Goal: Information Seeking & Learning: Find specific fact

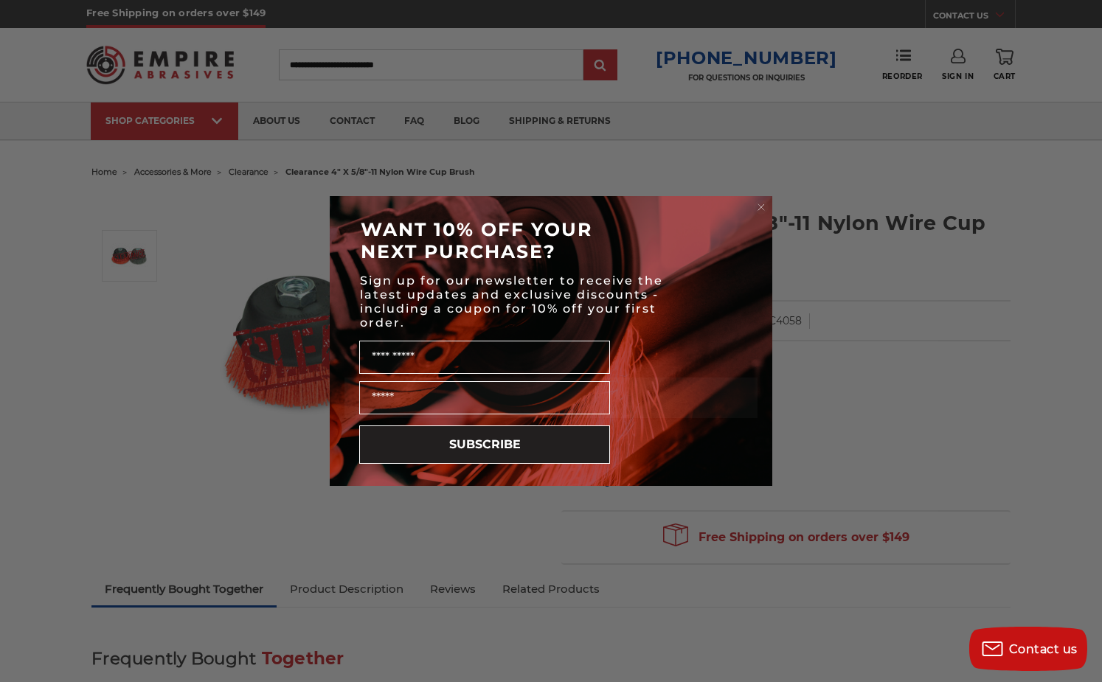
click at [760, 208] on icon "Close dialog" at bounding box center [761, 207] width 6 height 6
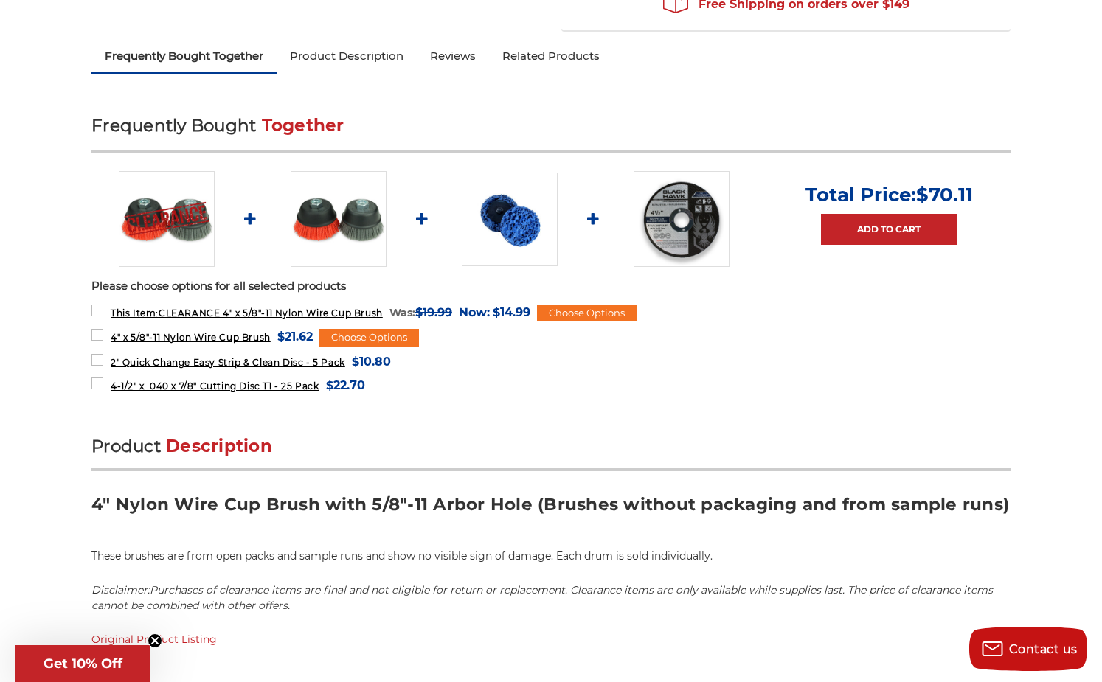
scroll to position [536, 0]
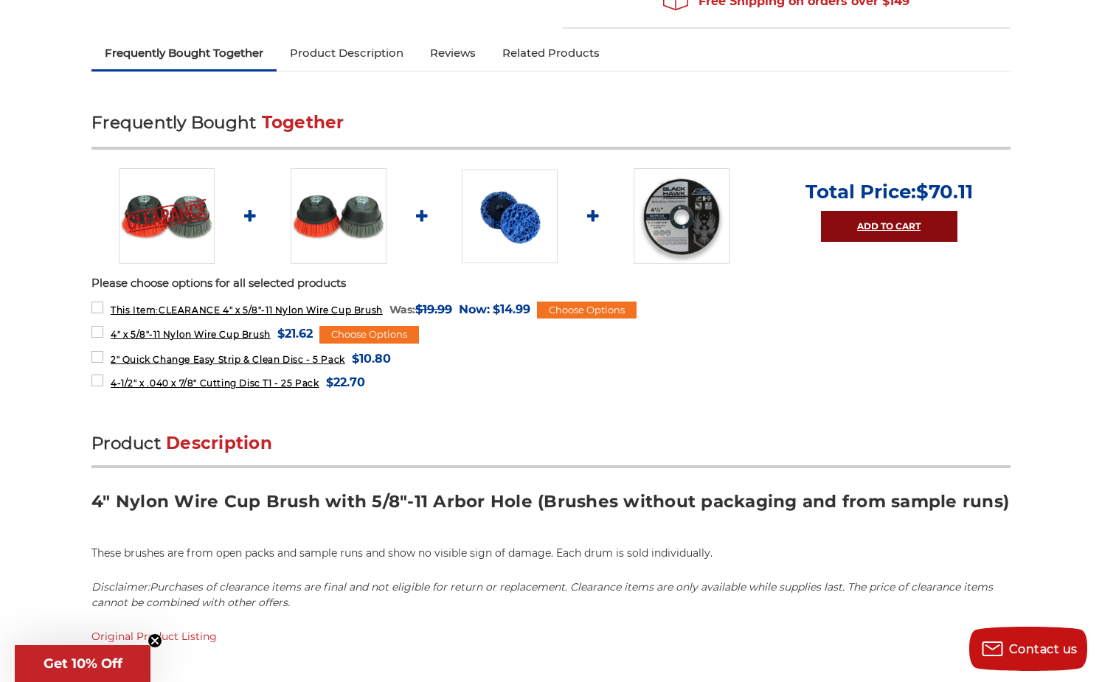
click at [891, 222] on link "Add to Cart" at bounding box center [889, 226] width 136 height 31
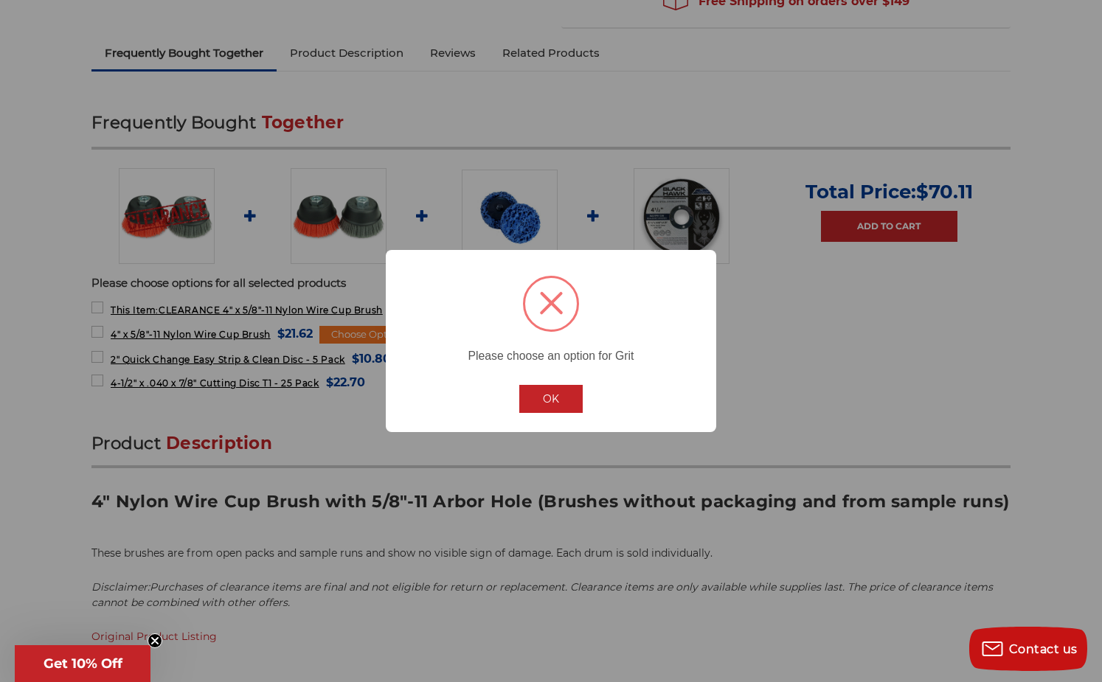
click at [551, 398] on button "OK" at bounding box center [550, 399] width 63 height 28
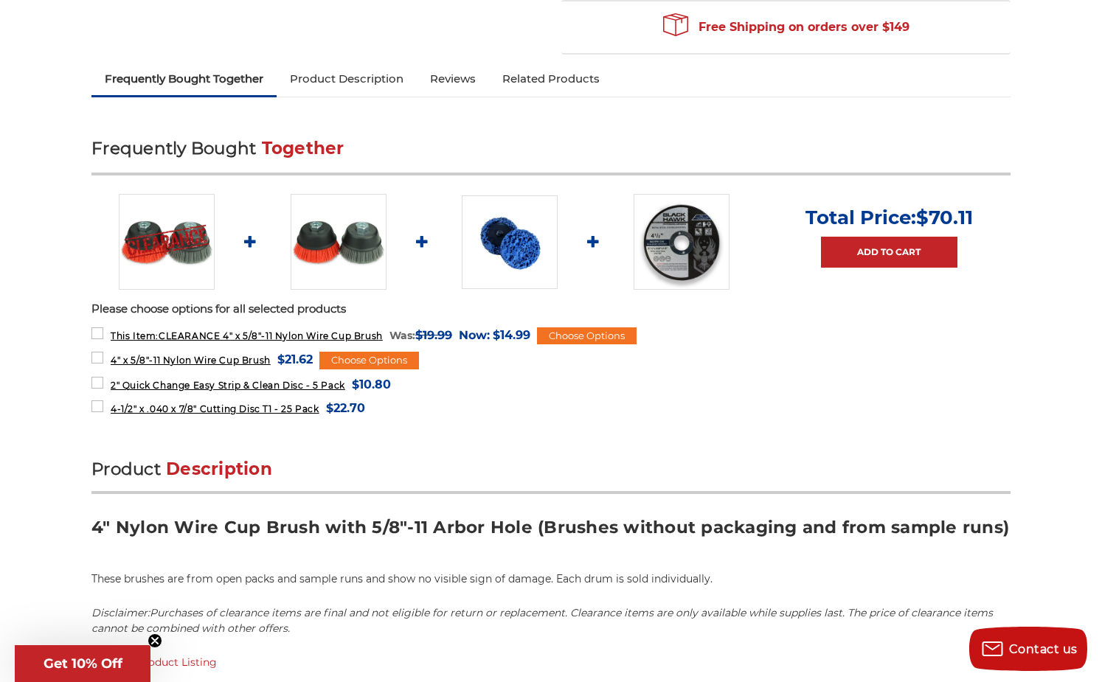
scroll to position [513, 0]
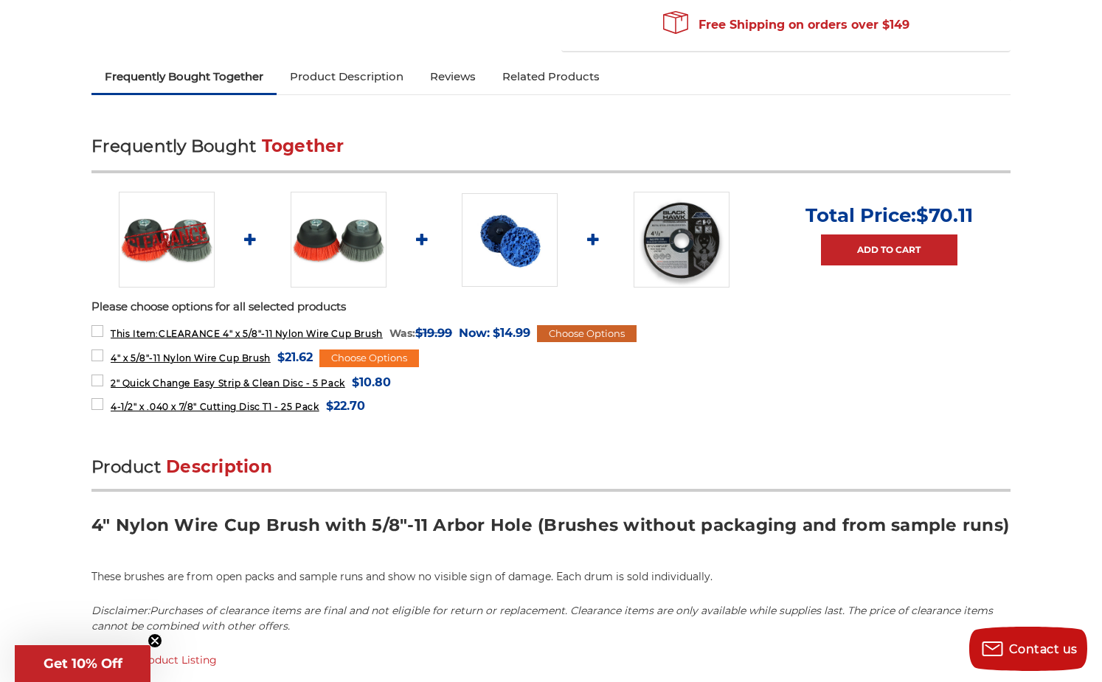
click at [594, 333] on div "Choose Options" at bounding box center [587, 334] width 100 height 18
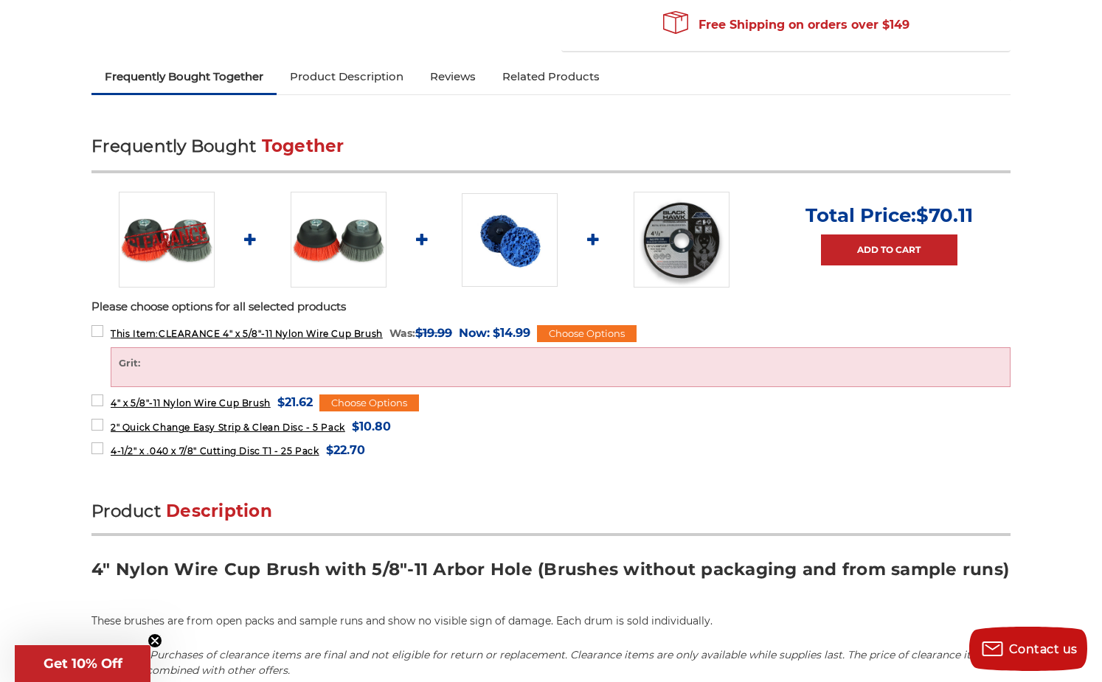
click at [312, 365] on label "Grit:" at bounding box center [560, 363] width 883 height 15
click at [149, 254] on img at bounding box center [167, 240] width 96 height 96
click at [312, 263] on img at bounding box center [339, 240] width 96 height 96
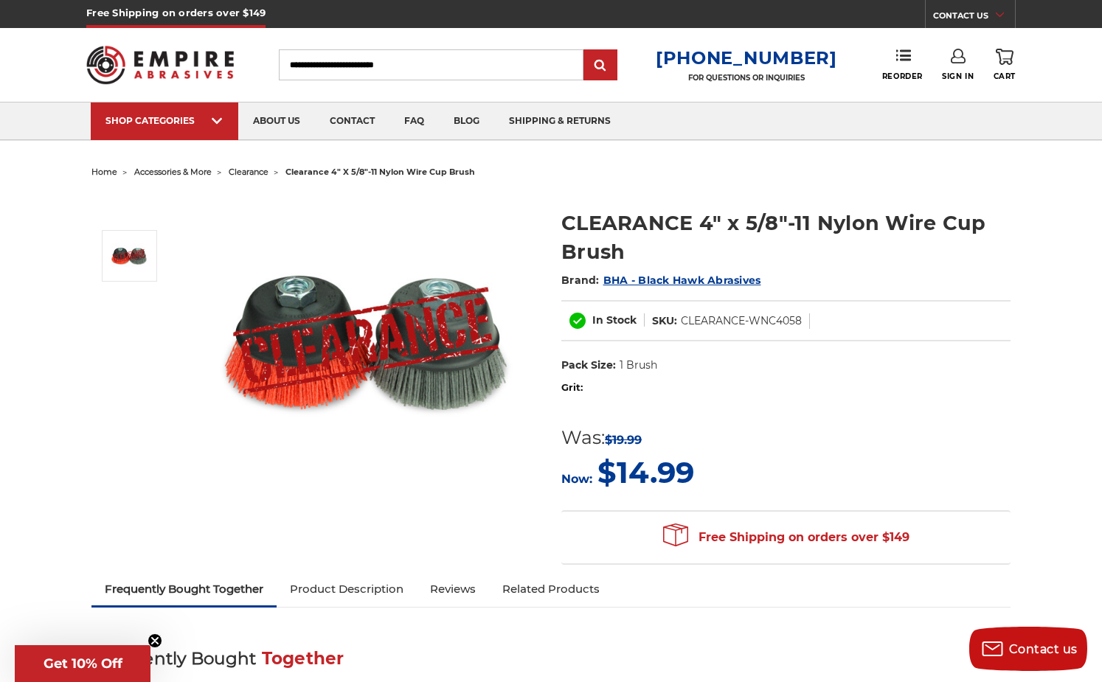
click at [394, 313] on img at bounding box center [365, 340] width 295 height 295
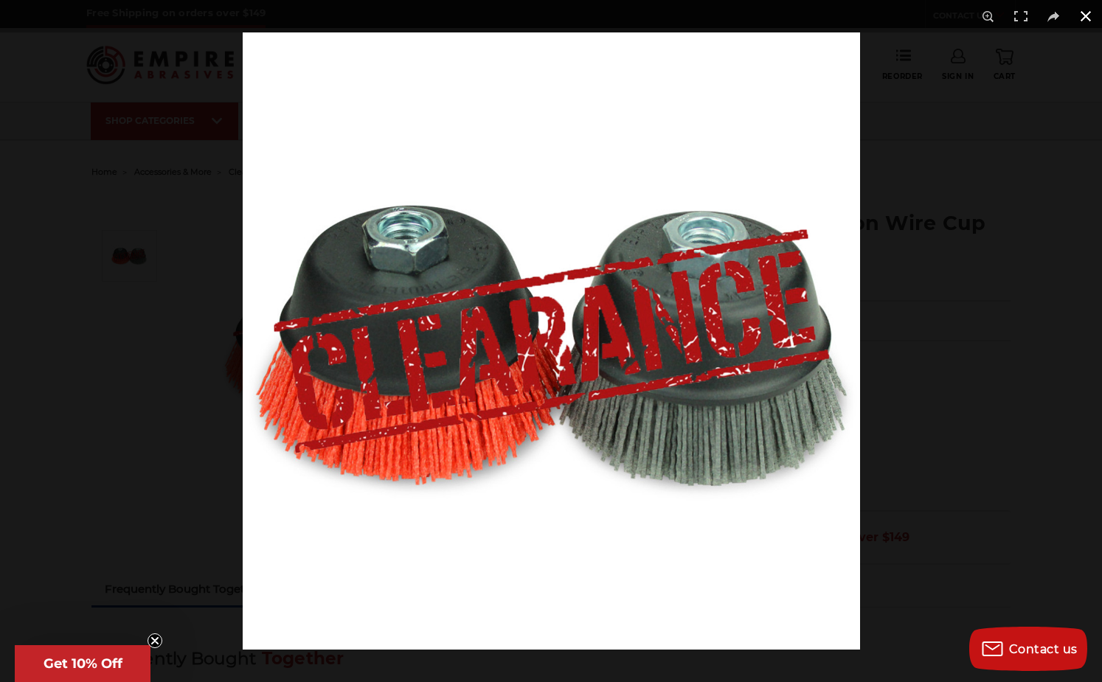
click at [1089, 19] on button at bounding box center [1086, 16] width 32 height 32
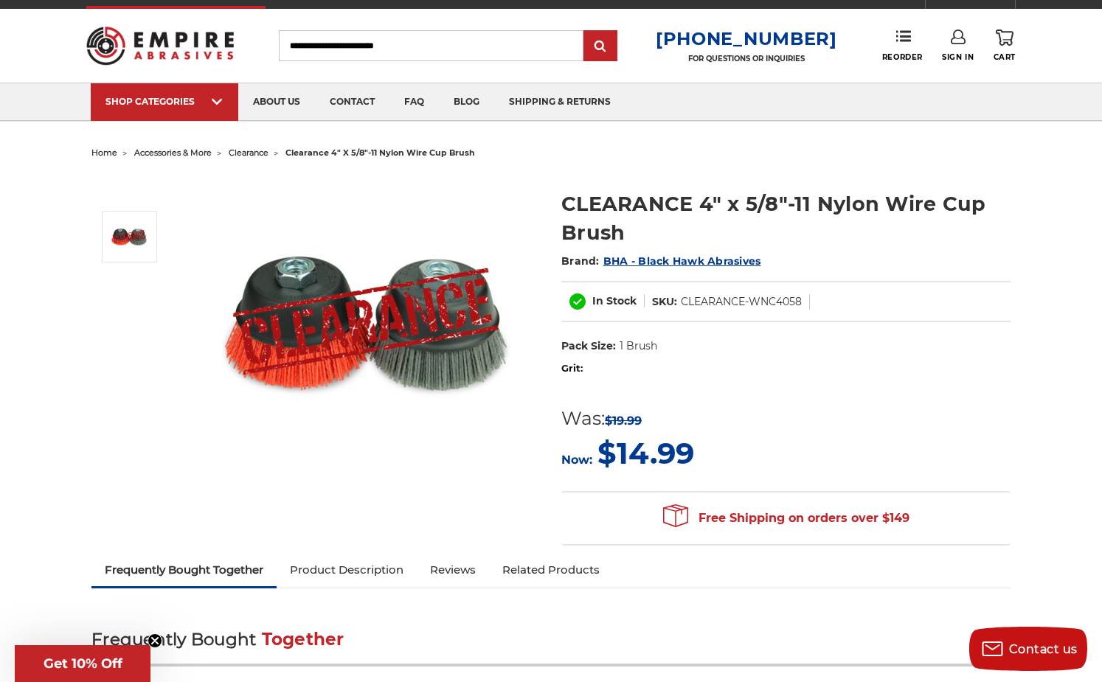
scroll to position [24, 0]
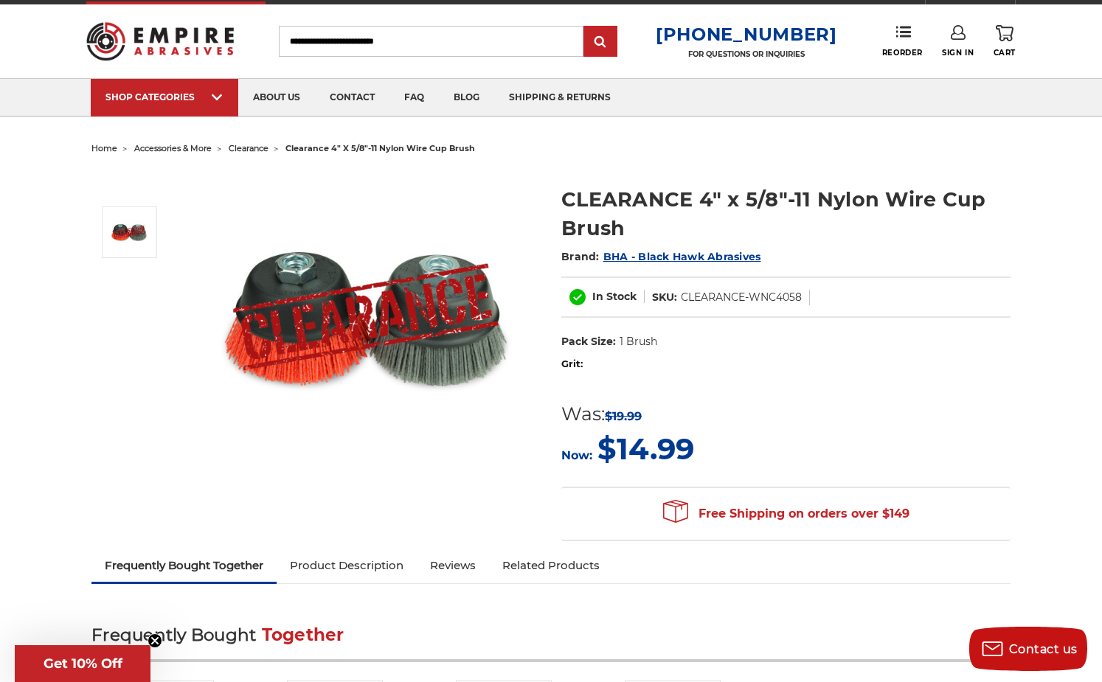
click at [594, 365] on label "Grit:" at bounding box center [785, 364] width 449 height 15
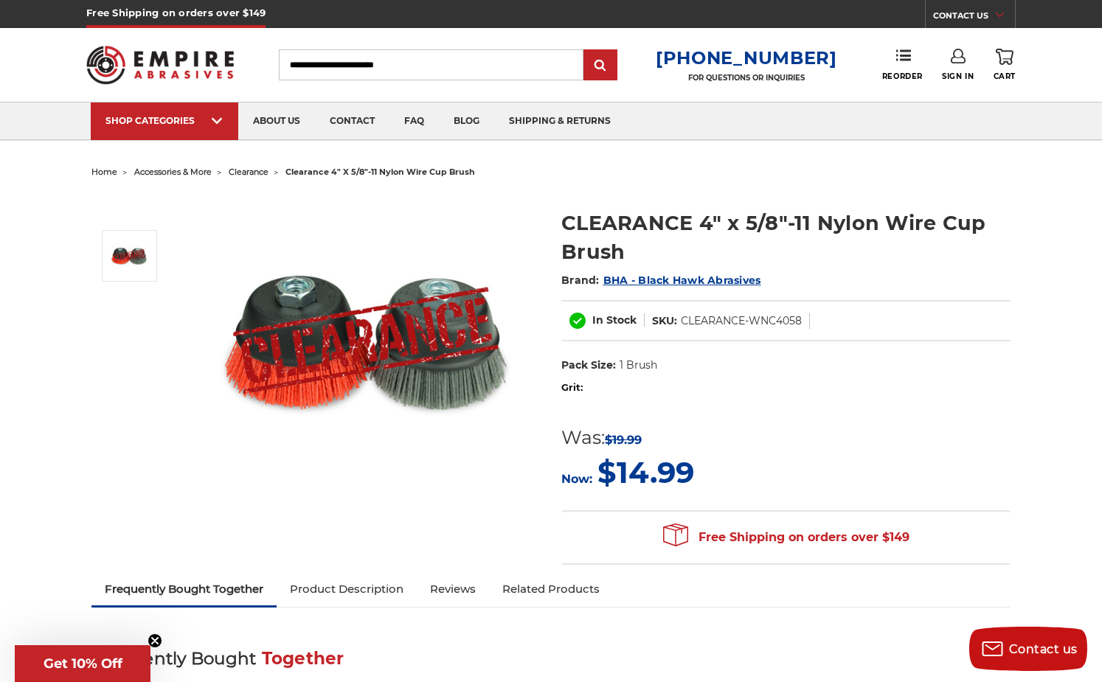
scroll to position [0, 0]
click at [665, 474] on span "$14.99" at bounding box center [645, 472] width 97 height 36
click at [678, 533] on icon at bounding box center [675, 535] width 25 height 23
click at [576, 320] on use at bounding box center [577, 321] width 16 height 16
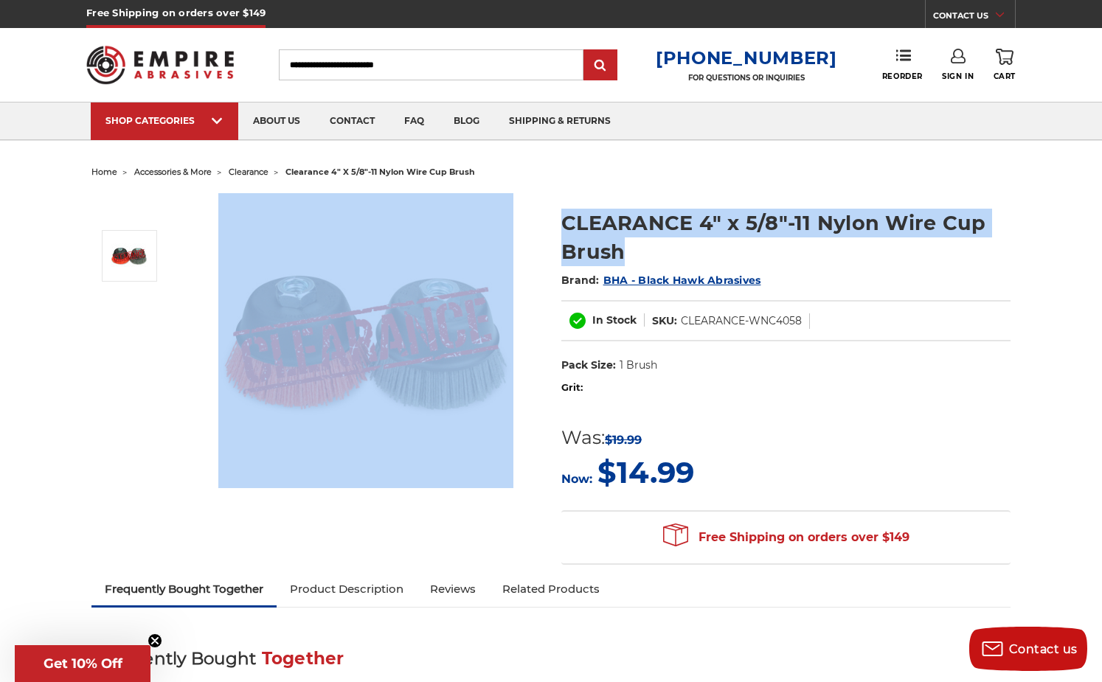
drag, startPoint x: 631, startPoint y: 259, endPoint x: 523, endPoint y: 210, distance: 118.2
click at [523, 210] on div "CLEARANCE 4" x 5/8"-11 Nylon Wire Cup Brush Brand: BHA - Black Hawk Abrasives I…" at bounding box center [551, 378] width 940 height 390
click at [586, 234] on h1 "CLEARANCE 4" x 5/8"-11 Nylon Wire Cup Brush" at bounding box center [785, 238] width 449 height 58
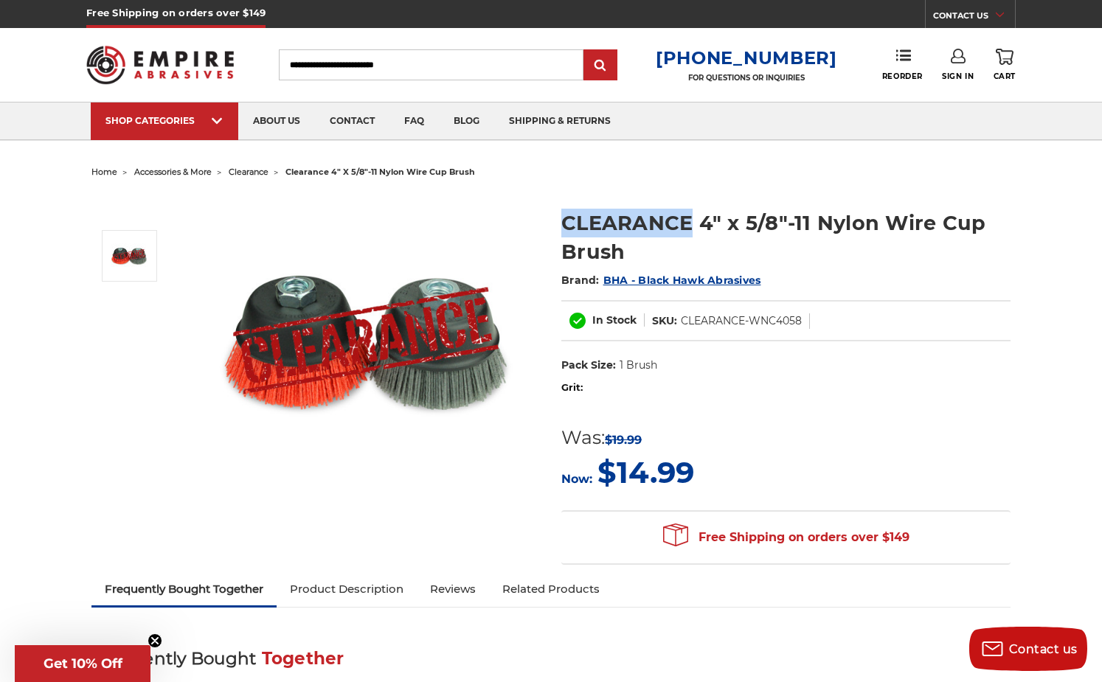
click at [586, 234] on h1 "CLEARANCE 4" x 5/8"-11 Nylon Wire Cup Brush" at bounding box center [785, 238] width 449 height 58
click at [465, 356] on img at bounding box center [365, 340] width 295 height 295
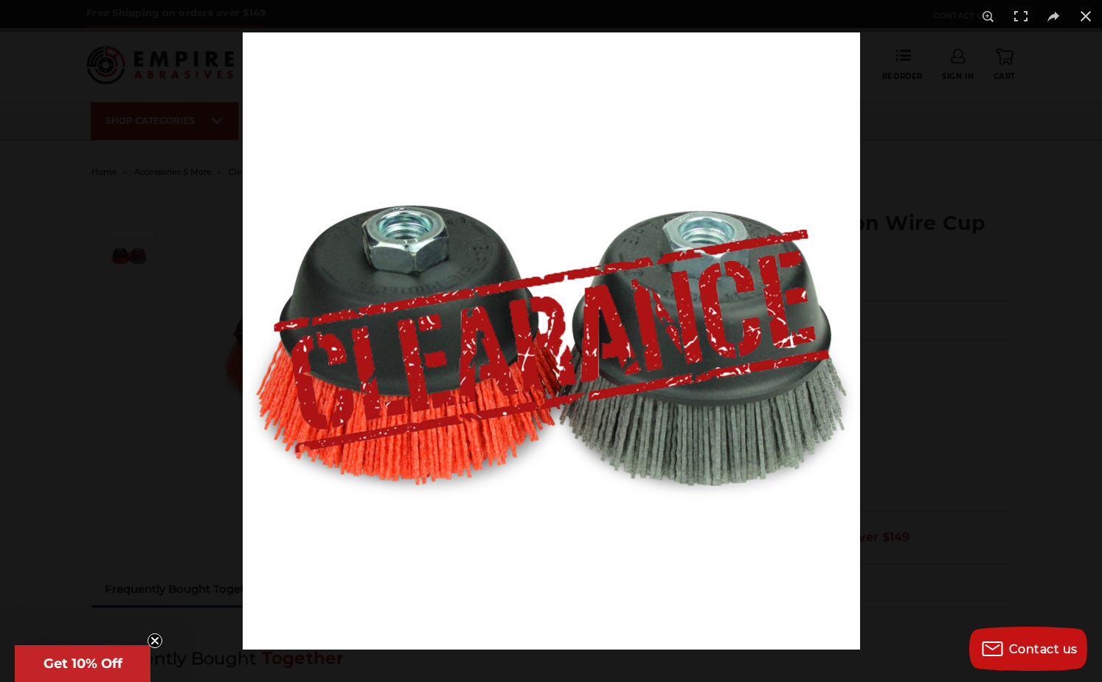
click at [465, 356] on img at bounding box center [551, 340] width 617 height 617
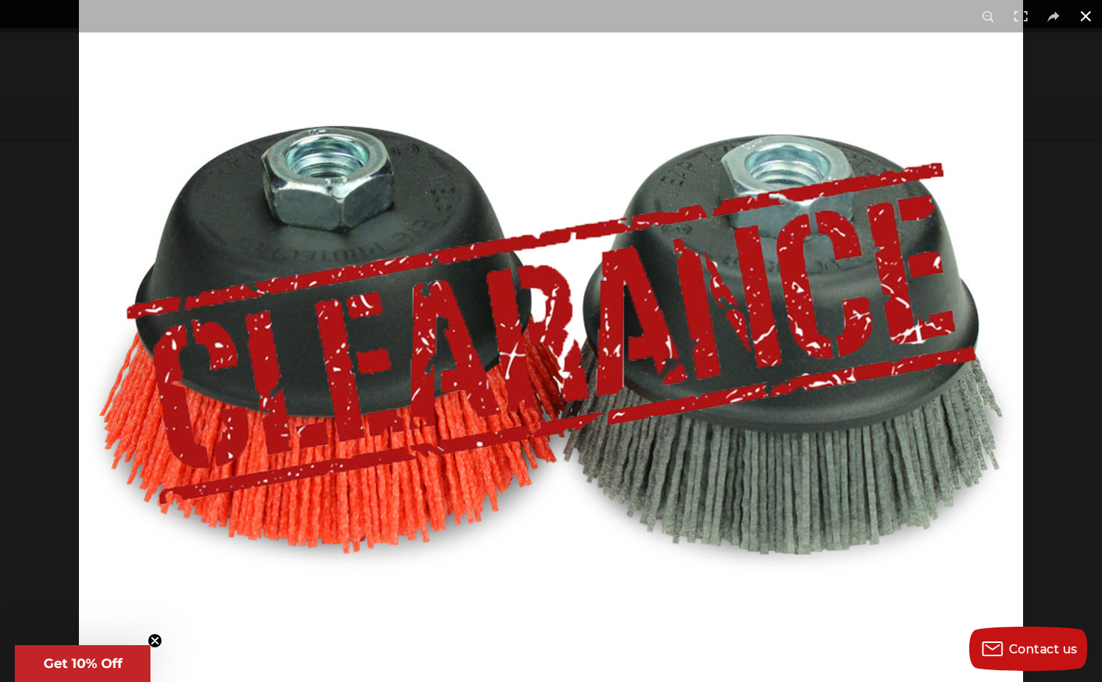
click at [1083, 21] on button at bounding box center [1086, 16] width 32 height 32
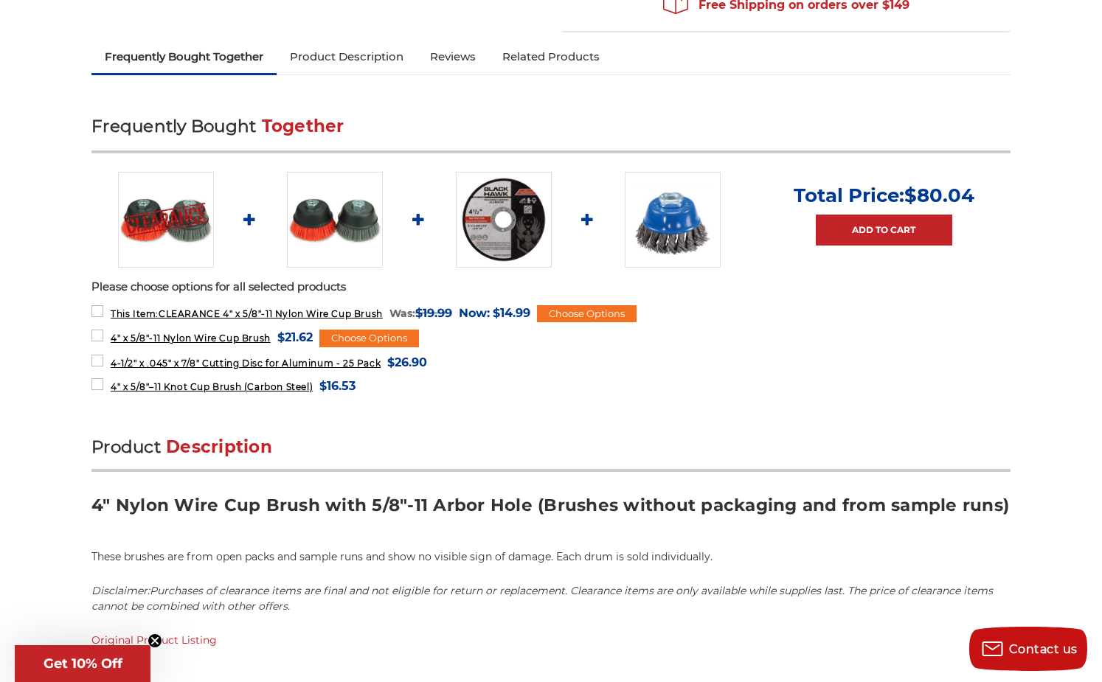
scroll to position [527, 0]
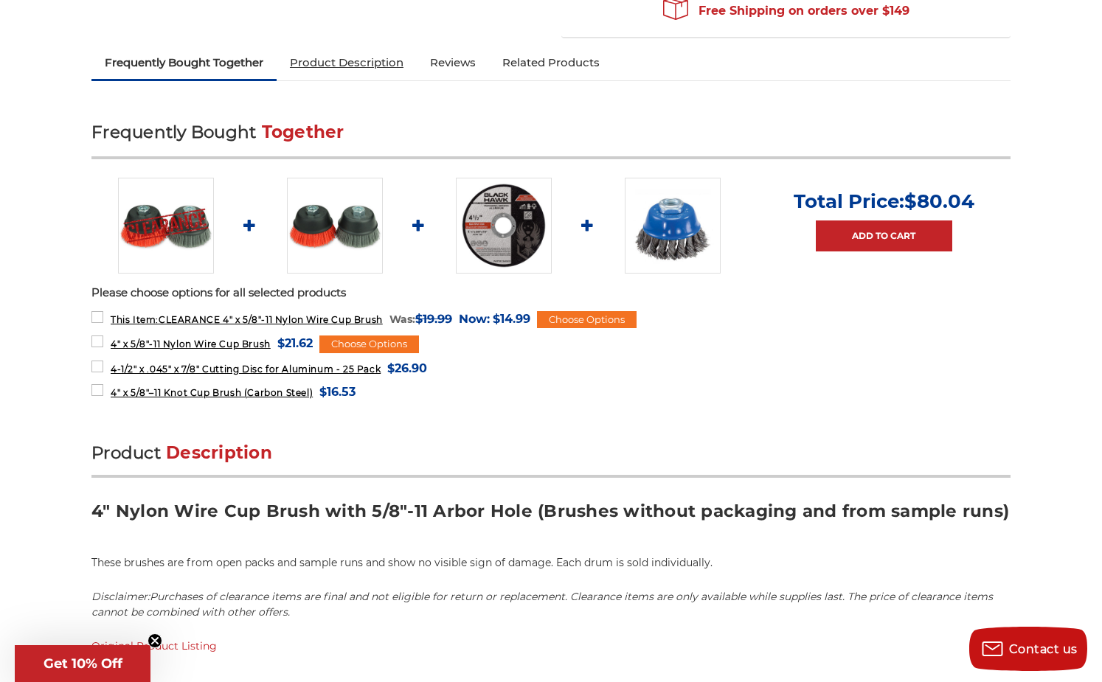
click at [383, 60] on link "Product Description" at bounding box center [347, 62] width 140 height 32
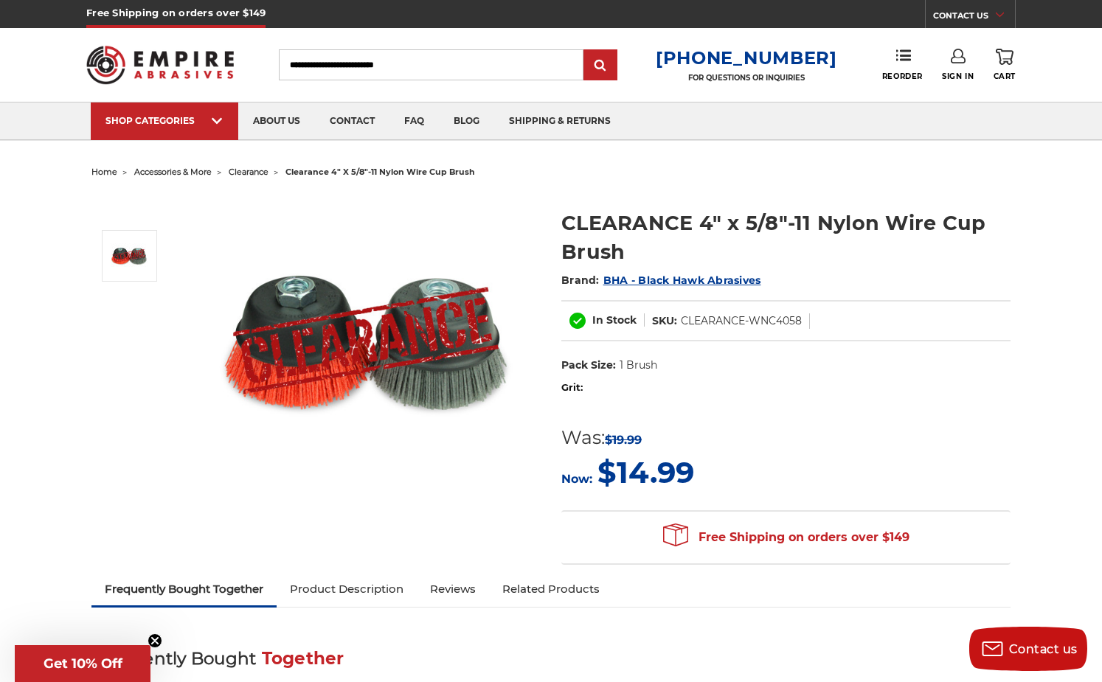
scroll to position [0, 0]
click at [665, 472] on span "$14.99" at bounding box center [645, 472] width 97 height 36
click at [627, 443] on span "$19.99" at bounding box center [623, 440] width 37 height 14
click at [642, 481] on span "$14.99" at bounding box center [645, 472] width 97 height 36
drag, startPoint x: 800, startPoint y: 322, endPoint x: 677, endPoint y: 314, distance: 123.4
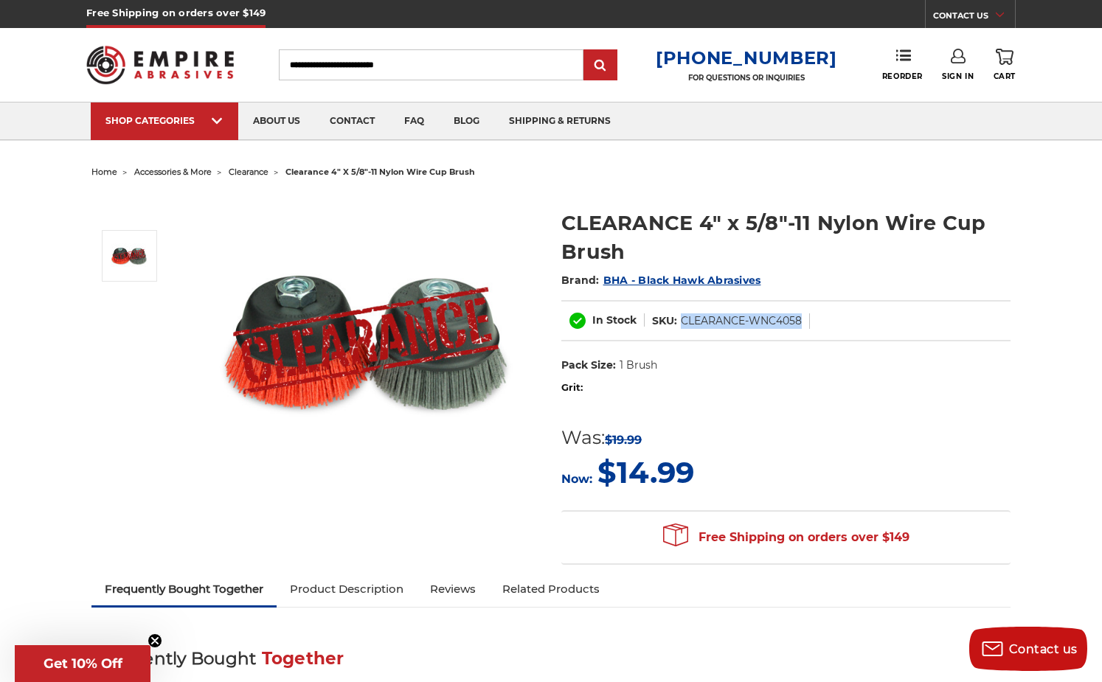
click at [677, 314] on dl "SKU: CLEARANCE-WNC4058" at bounding box center [727, 320] width 165 height 15
copy dd "CLEARANCE-WNC4058"
click at [471, 58] on input "Search" at bounding box center [431, 64] width 305 height 31
paste input "**********"
type input "**********"
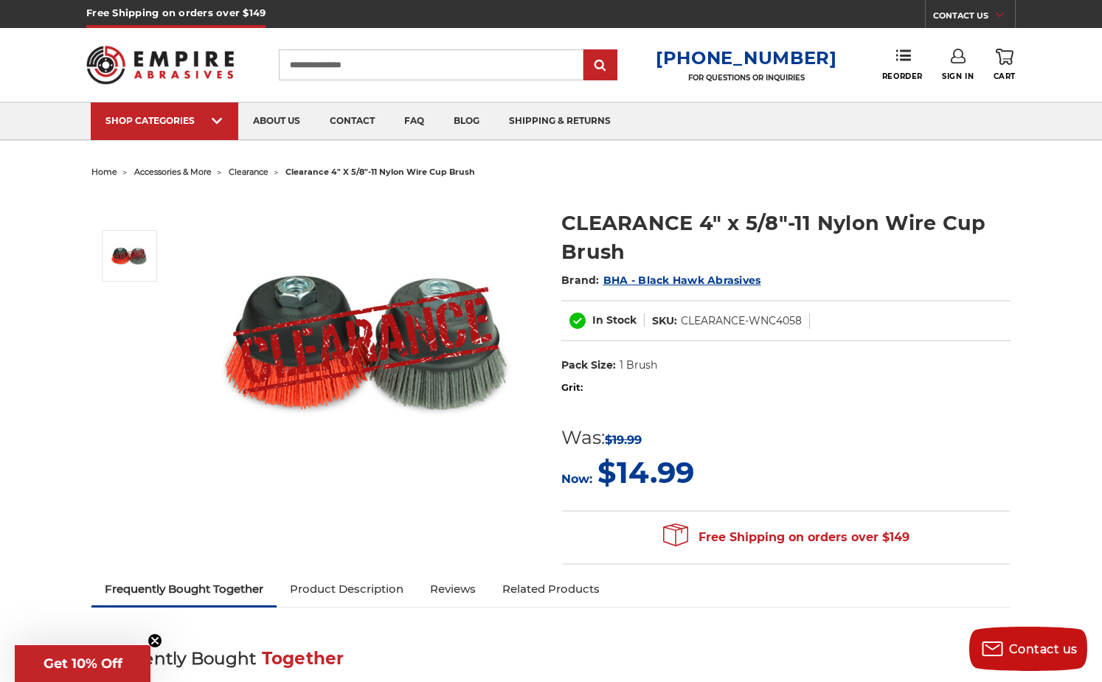
click at [612, 66] on input "submit" at bounding box center [601, 66] width 30 height 30
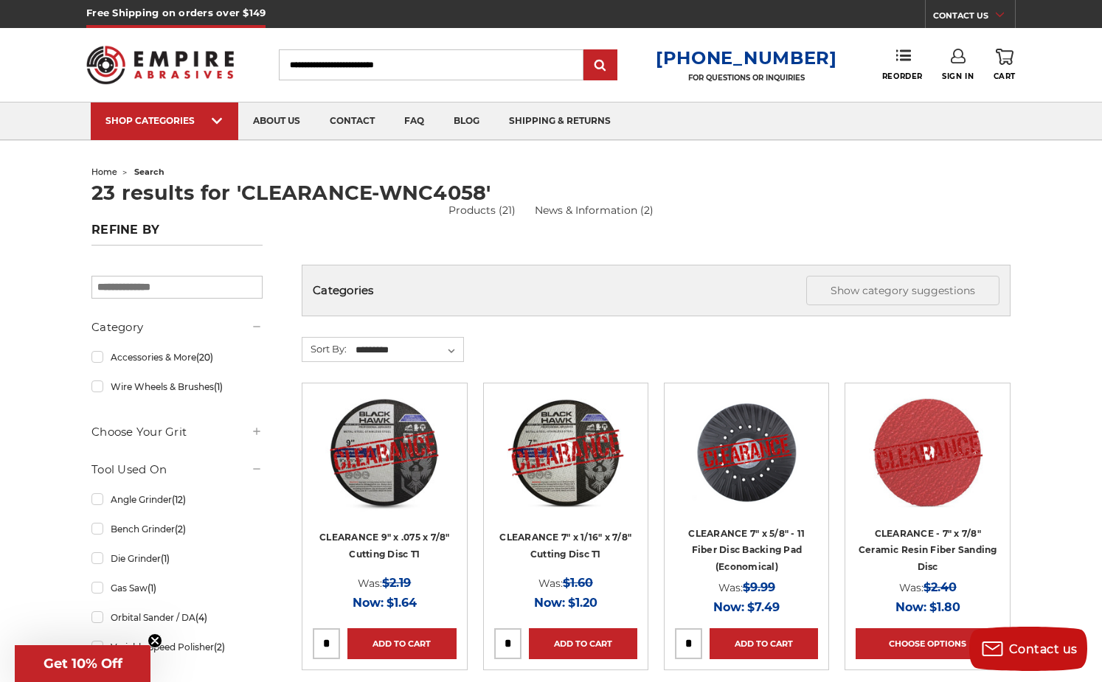
click at [462, 63] on input "Search" at bounding box center [431, 64] width 305 height 31
paste input "**********"
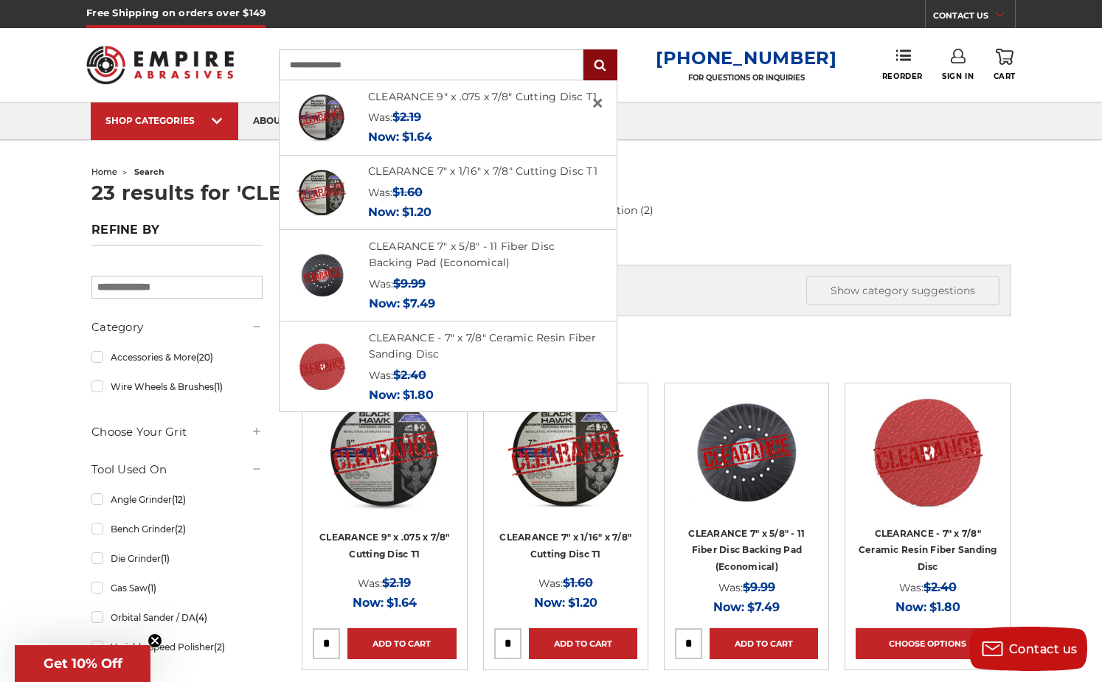
type input "**********"
click at [615, 66] on input "submit" at bounding box center [601, 66] width 30 height 30
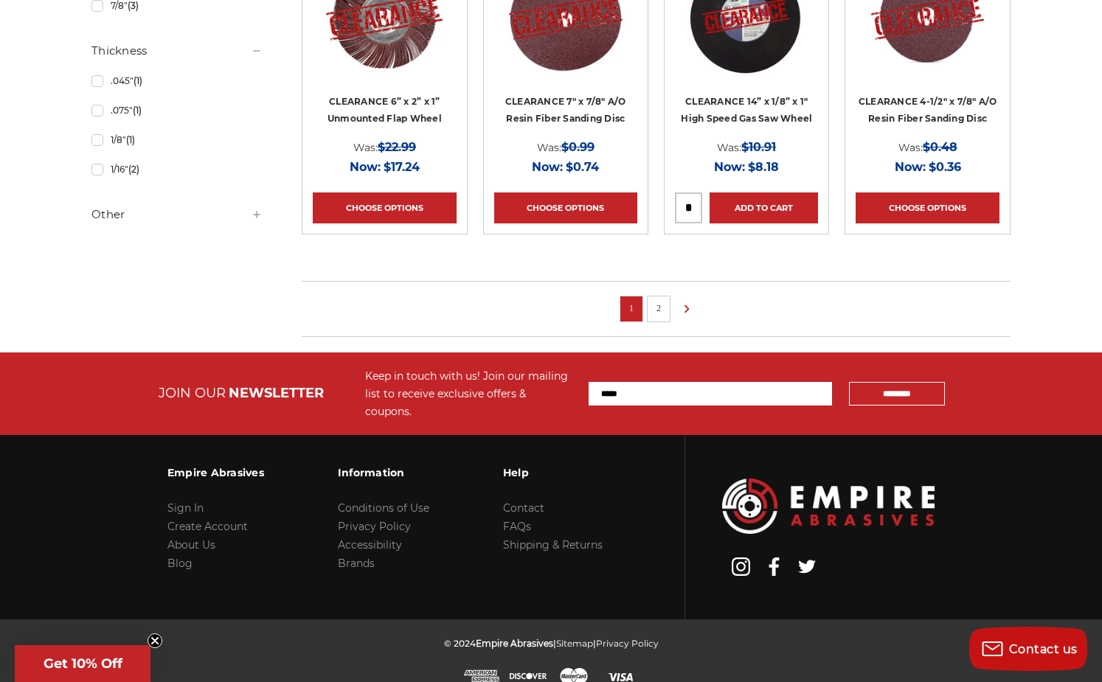
click at [655, 301] on link "2" at bounding box center [658, 308] width 15 height 16
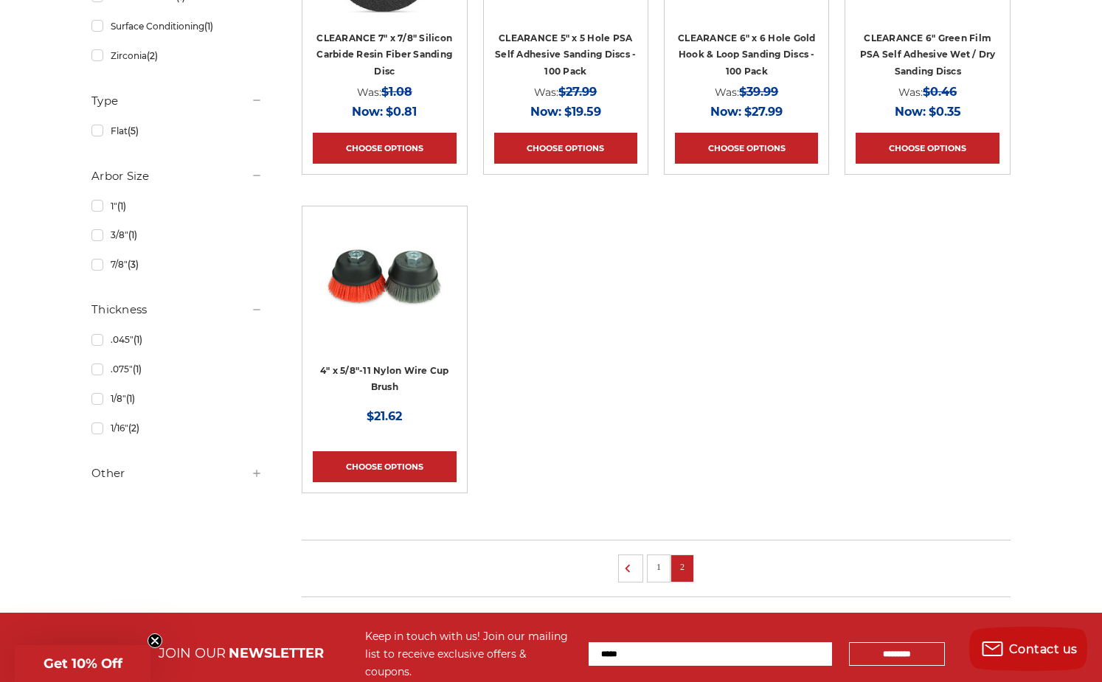
scroll to position [816, 0]
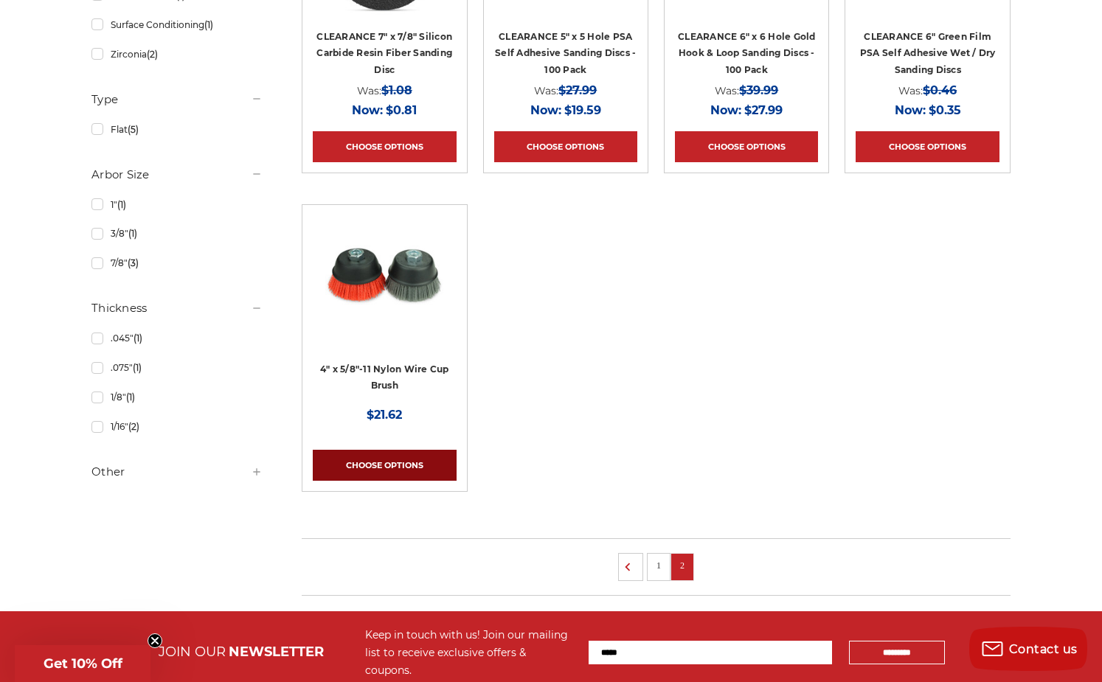
click at [412, 467] on link "Choose Options" at bounding box center [384, 465] width 143 height 31
